Goal: Navigation & Orientation: Find specific page/section

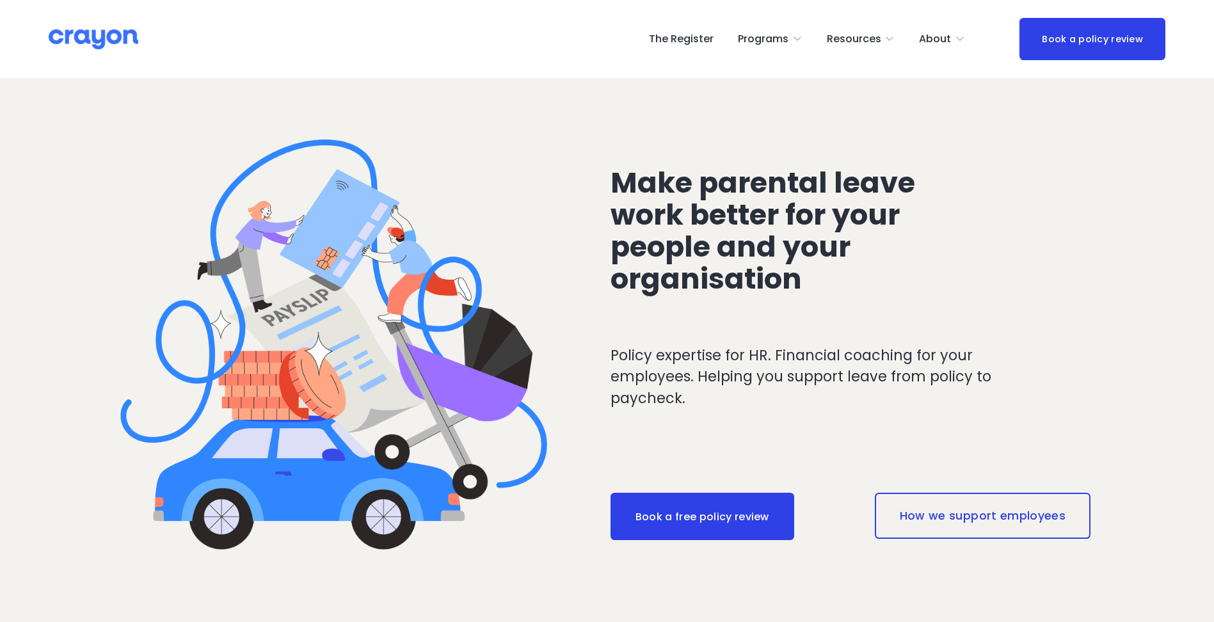
click at [690, 36] on link "The Register" at bounding box center [681, 39] width 65 height 20
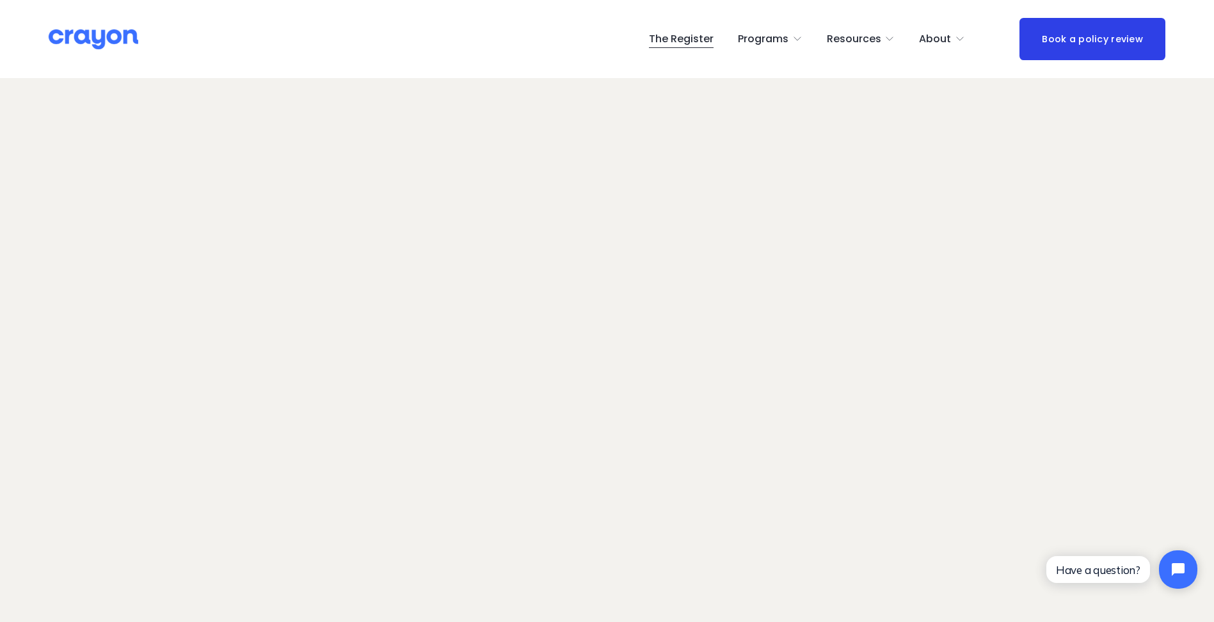
click at [0, 0] on span "About Us" at bounding box center [0, 0] width 0 height 0
